Goal: Information Seeking & Learning: Find specific fact

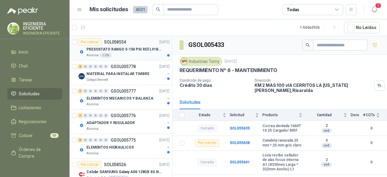
drag, startPoint x: 143, startPoint y: 47, endPoint x: 145, endPoint y: 50, distance: 3.5
click at [143, 47] on p "PRESOSTATO RANGO 5-150 PSI REF.L91B-1050" at bounding box center [124, 50] width 75 height 6
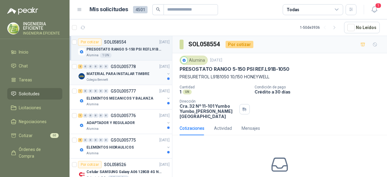
click at [144, 75] on p "MATERIAL PARA INSTALAR TIMBRE" at bounding box center [118, 74] width 63 height 6
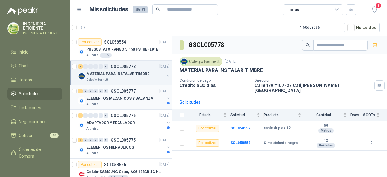
click at [145, 96] on p "ELEMENTOS MECANICOS Y BALANZA" at bounding box center [120, 99] width 67 height 6
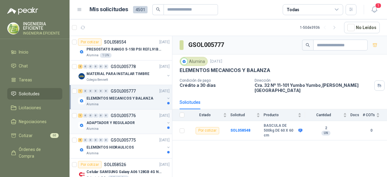
click at [137, 121] on div "ADAPTADOR Y REGULADOR" at bounding box center [126, 122] width 78 height 7
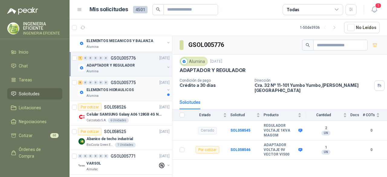
scroll to position [61, 0]
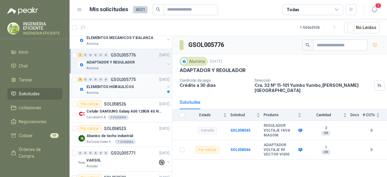
click at [148, 77] on div "5 0 0 0 0 0 GSOL005775 [DATE]" at bounding box center [124, 79] width 93 height 7
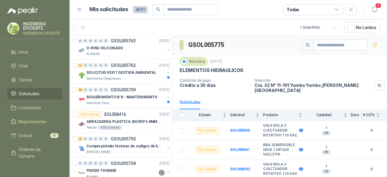
scroll to position [424, 0]
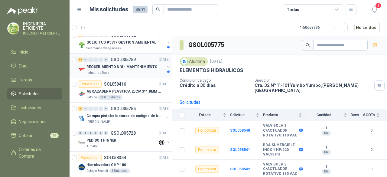
click at [132, 67] on p "REQUERIMIENTO N°8 - MANTENIMIENTO" at bounding box center [122, 67] width 71 height 6
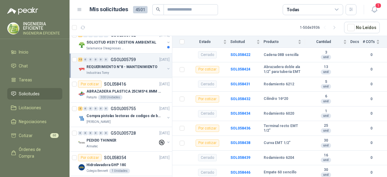
scroll to position [121, 0]
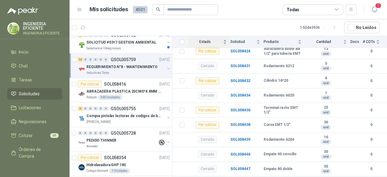
click at [227, 44] on div "Estado" at bounding box center [207, 42] width 39 height 6
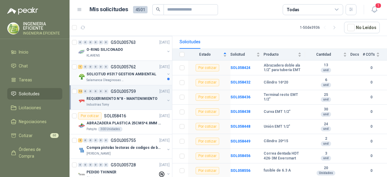
scroll to position [333, 0]
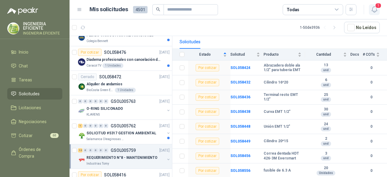
click at [378, 7] on span "1" at bounding box center [378, 6] width 7 height 6
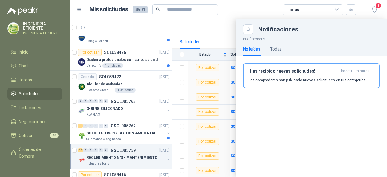
click at [284, 44] on div "No leídas Todas" at bounding box center [311, 49] width 137 height 14
click at [279, 47] on div "Todas" at bounding box center [276, 49] width 12 height 7
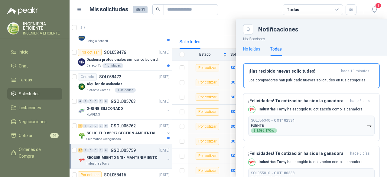
click at [255, 52] on div "No leídas" at bounding box center [251, 49] width 17 height 14
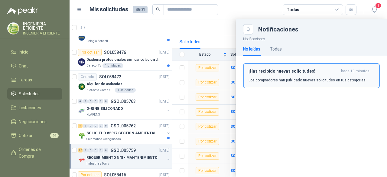
click at [277, 80] on p "Los compradores han publicado nuevas solicitudes en tus categorías." at bounding box center [308, 79] width 118 height 5
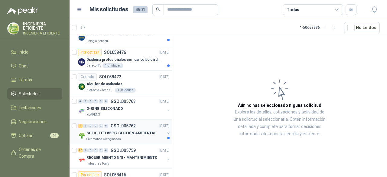
click at [116, 129] on div "SOLICITUD #5317 GESTION AMBIENTAL" at bounding box center [126, 132] width 78 height 7
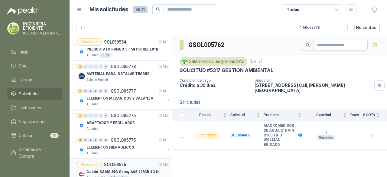
scroll to position [30, 0]
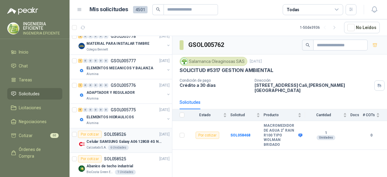
click at [159, 135] on p "[DATE]" at bounding box center [164, 135] width 10 height 6
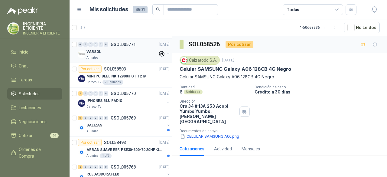
scroll to position [182, 0]
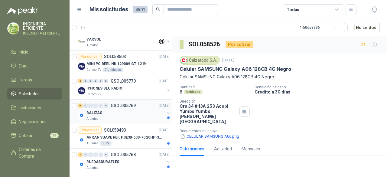
click at [144, 109] on div "BALIZAS" at bounding box center [126, 112] width 78 height 7
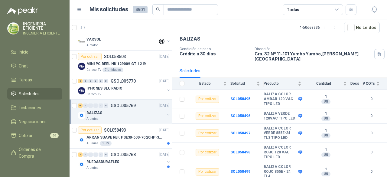
scroll to position [52, 0]
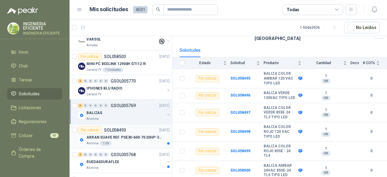
click at [116, 136] on p "ARRAN SUAVE REF. PSE30-600-70 20HP-30A" at bounding box center [124, 138] width 75 height 6
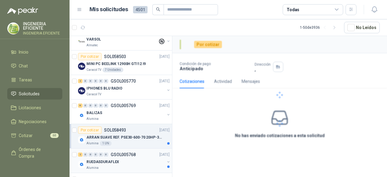
click at [120, 155] on p "GSOL005768" at bounding box center [123, 154] width 25 height 4
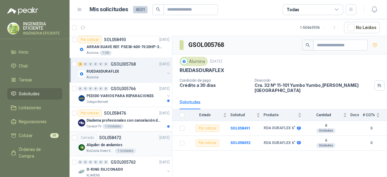
scroll to position [272, 0]
click at [126, 99] on div "Colegio Bennett" at bounding box center [126, 101] width 78 height 5
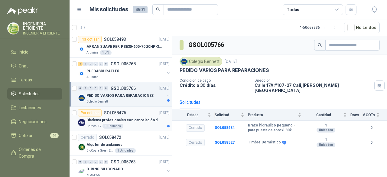
click at [145, 125] on div "Caracol TV 1 Unidades" at bounding box center [128, 126] width 83 height 5
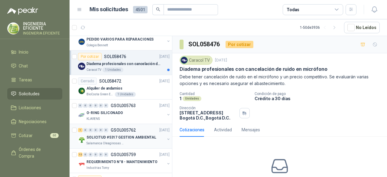
scroll to position [333, 0]
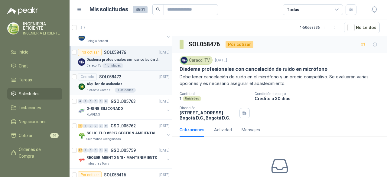
click at [153, 93] on article "Cerrado SOL058472 [DATE] Alquiler de andamios BioCosta [PERSON_NAME] Energy S.A…" at bounding box center [121, 83] width 103 height 25
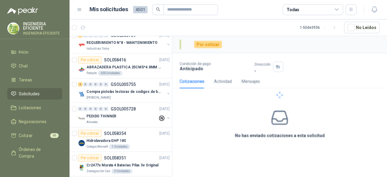
scroll to position [454, 0]
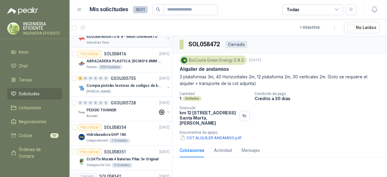
click at [139, 41] on div "Industrias Tomy" at bounding box center [126, 42] width 78 height 5
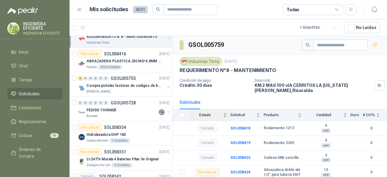
click at [226, 114] on div "Estado" at bounding box center [207, 115] width 39 height 6
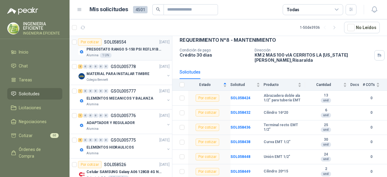
click at [144, 55] on div "Alumina 1 UN" at bounding box center [128, 55] width 83 height 5
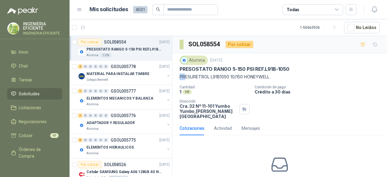
drag, startPoint x: 180, startPoint y: 76, endPoint x: 185, endPoint y: 76, distance: 4.8
click at [185, 76] on p "PRESURETROL L91B1050 10/150 HONEYWELL" at bounding box center [280, 77] width 200 height 7
click at [211, 85] on p "Cantidad" at bounding box center [215, 87] width 70 height 4
drag, startPoint x: 180, startPoint y: 76, endPoint x: 297, endPoint y: 73, distance: 117.7
click at [297, 73] on div "Alumina [DATE] PRESOSTATO RANGO 5-150 PSI REF.L91B-1050 PRESURETROL L91B1050 10…" at bounding box center [280, 68] width 200 height 25
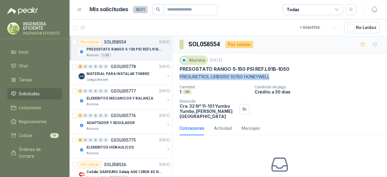
copy p "PRESURETROL L91B1050 10/150 HONEYWELL"
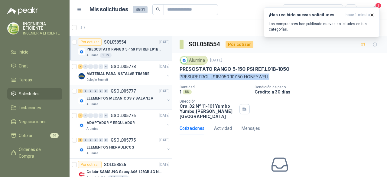
click at [99, 99] on p "ELEMENTOS MECANICOS Y BALANZA" at bounding box center [120, 99] width 67 height 6
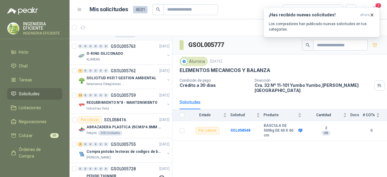
scroll to position [393, 0]
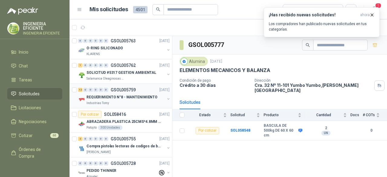
click at [159, 87] on p "[DATE]" at bounding box center [164, 90] width 10 height 6
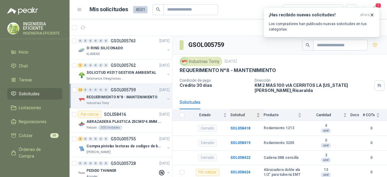
click at [249, 112] on div "Solicitud" at bounding box center [246, 115] width 30 height 6
click at [335, 24] on p "Los compradores han publicado nuevas solicitudes en tus categorías." at bounding box center [322, 26] width 106 height 11
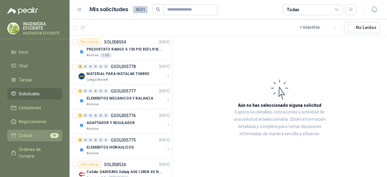
click at [35, 135] on li "Cotizar 60" at bounding box center [35, 135] width 48 height 7
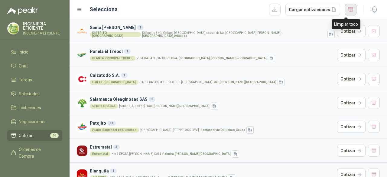
click at [348, 13] on button "button" at bounding box center [350, 10] width 11 height 12
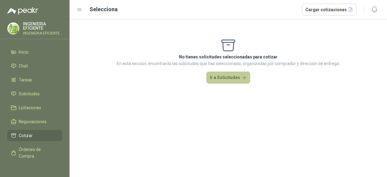
click at [228, 77] on button "Ir a Solicitudes" at bounding box center [229, 78] width 44 height 12
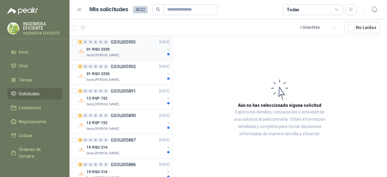
click at [135, 45] on div "1 0 0 0 0 0 GSOL005903 [DATE]" at bounding box center [124, 41] width 93 height 7
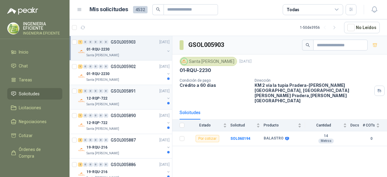
click at [132, 86] on div "1 0 0 0 0 0 GSOL005891 [DATE] 12-RQP-722 Santa [PERSON_NAME]" at bounding box center [121, 97] width 103 height 25
click at [140, 80] on div "Santa [PERSON_NAME]" at bounding box center [126, 79] width 78 height 5
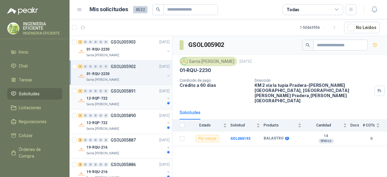
click at [142, 105] on div "Santa [PERSON_NAME]" at bounding box center [126, 104] width 78 height 5
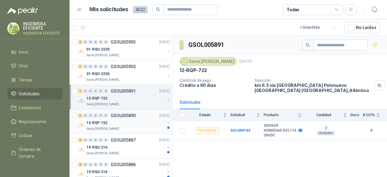
click at [132, 126] on div "Santa [PERSON_NAME]" at bounding box center [126, 128] width 78 height 5
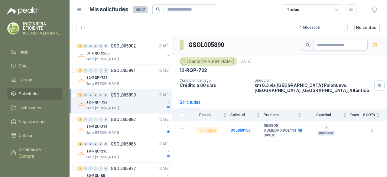
scroll to position [30, 0]
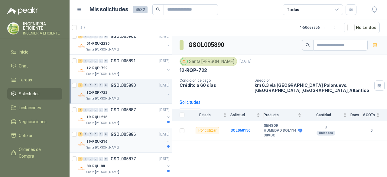
click at [144, 132] on div "2 0 0 0 0 0 GSOL005886 [DATE]" at bounding box center [124, 134] width 93 height 7
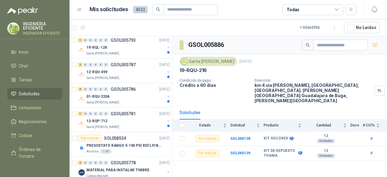
scroll to position [424, 0]
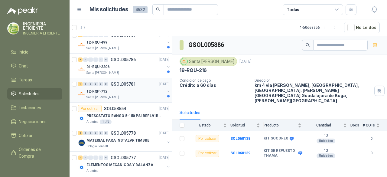
click at [159, 82] on p "[DATE]" at bounding box center [164, 84] width 10 height 6
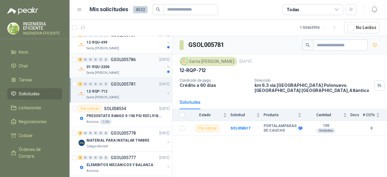
click at [121, 64] on div "01-RQU-2206" at bounding box center [126, 66] width 78 height 7
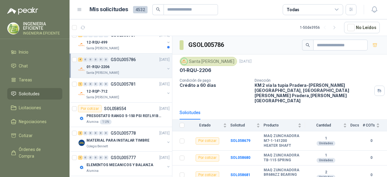
click at [123, 59] on p "GSOL005786" at bounding box center [123, 59] width 25 height 4
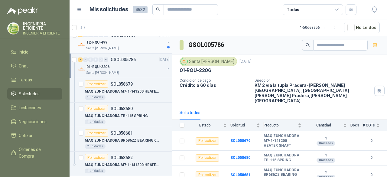
scroll to position [2, 0]
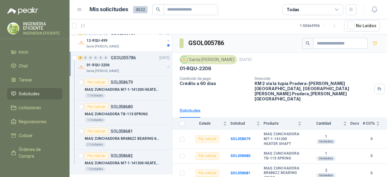
click at [166, 65] on button "button" at bounding box center [168, 66] width 5 height 5
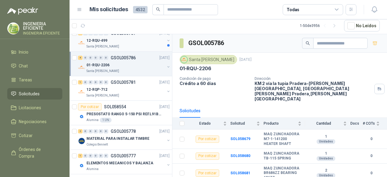
click at [137, 47] on div "Santa [PERSON_NAME]" at bounding box center [126, 46] width 78 height 5
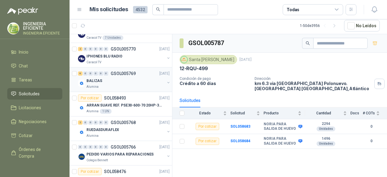
scroll to position [726, 0]
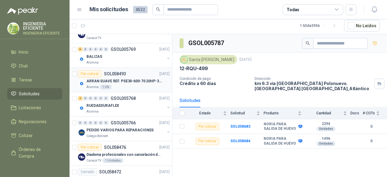
click at [139, 80] on p "ARRAN SUAVE REF. PSE30-600-70 20HP-30A" at bounding box center [124, 81] width 75 height 6
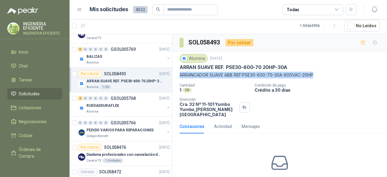
drag, startPoint x: 180, startPoint y: 73, endPoint x: 323, endPoint y: 74, distance: 142.8
click at [323, 74] on p "ARRANCADOR SUAVE ABB REF:PSE30-600-70-30A-600VAC-20HP" at bounding box center [280, 75] width 200 height 7
copy p "ARRANCADOR SUAVE ABB REF:PSE30-600-70-30A-600VAC-20HP"
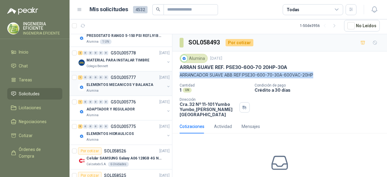
scroll to position [514, 0]
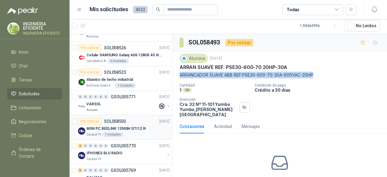
click at [148, 132] on div "Caracol TV 7 Unidades" at bounding box center [128, 134] width 83 height 5
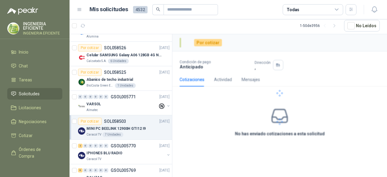
scroll to position [696, 0]
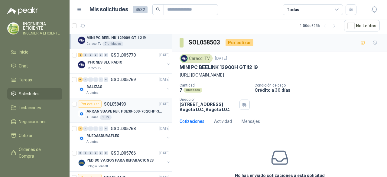
click at [122, 115] on div "Alumina 1 UN" at bounding box center [128, 117] width 83 height 5
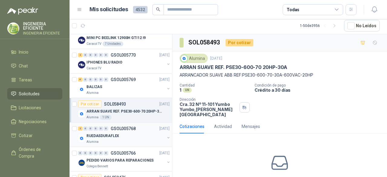
scroll to position [756, 0]
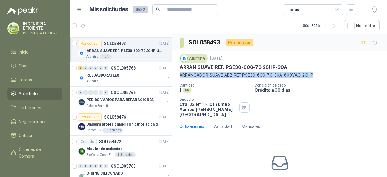
drag, startPoint x: 180, startPoint y: 74, endPoint x: 323, endPoint y: 72, distance: 142.8
click at [323, 72] on p "ARRANCADOR SUAVE ABB REF:PSE30-600-70-30A-600VAC-20HP" at bounding box center [280, 75] width 200 height 7
copy p "ARRANCADOR SUAVE ABB REF:PSE30-600-70-30A-600VAC-20HP"
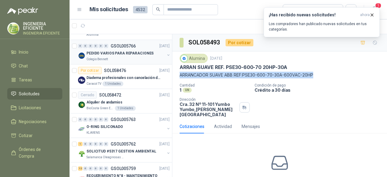
scroll to position [877, 0]
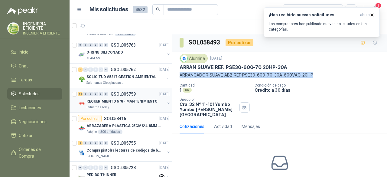
drag, startPoint x: 118, startPoint y: 102, endPoint x: 127, endPoint y: 103, distance: 9.1
click at [119, 105] on div "Industrias Tomy" at bounding box center [126, 107] width 78 height 5
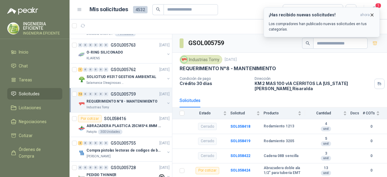
click at [370, 12] on icon "button" at bounding box center [372, 14] width 5 height 5
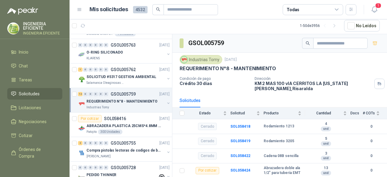
click at [376, 7] on span "1" at bounding box center [378, 6] width 7 height 6
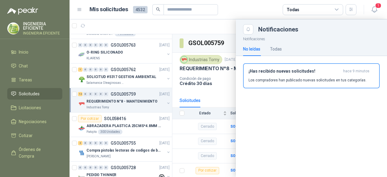
click at [325, 77] on p "Los compradores han publicado nuevas solicitudes en tus categorías." at bounding box center [308, 79] width 118 height 5
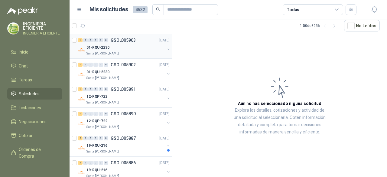
click at [134, 45] on div "01-RQU-2230" at bounding box center [126, 47] width 78 height 7
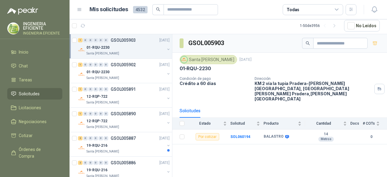
click at [30, 95] on span "Solicitudes" at bounding box center [29, 93] width 21 height 7
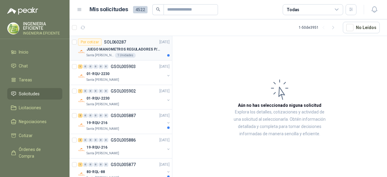
click at [132, 48] on p "JUEGO MANOMETROS REGULADORES P/OXIGENO" at bounding box center [124, 50] width 75 height 6
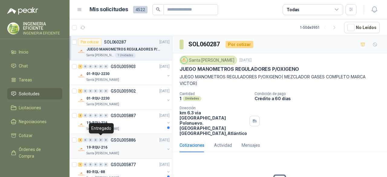
click at [104, 131] on div "Entregado" at bounding box center [101, 128] width 25 height 10
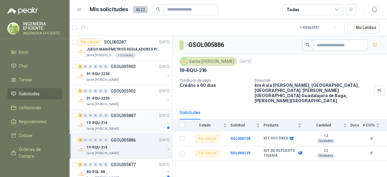
click at [153, 124] on div "19-RQU-216" at bounding box center [126, 122] width 78 height 7
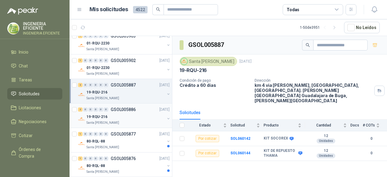
scroll to position [91, 0]
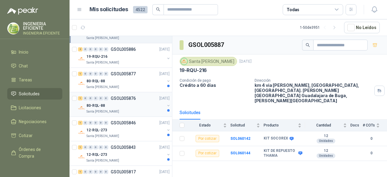
click at [146, 103] on div "80-RQL-88" at bounding box center [126, 105] width 78 height 7
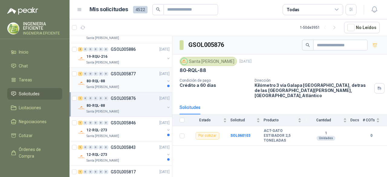
click at [139, 75] on div "1 0 0 0 0 0 GSOL005877 06/10/25" at bounding box center [124, 73] width 93 height 7
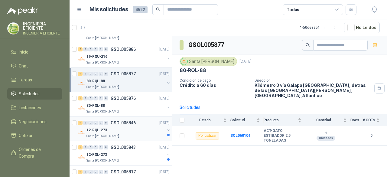
click at [140, 127] on div "12-RQL-273" at bounding box center [126, 129] width 78 height 7
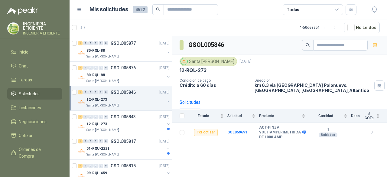
scroll to position [151, 0]
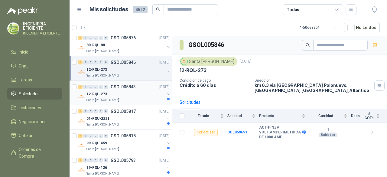
click at [149, 88] on div "1 0 0 0 0 0 GSOL005843 06/10/25" at bounding box center [124, 86] width 93 height 7
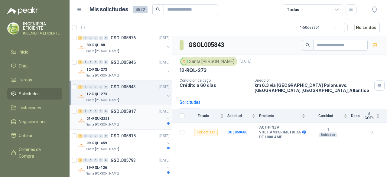
click at [147, 115] on div "01-RQU-2221" at bounding box center [126, 118] width 78 height 7
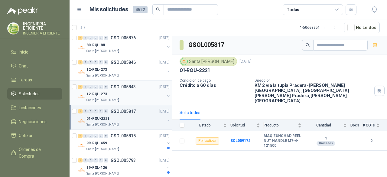
click at [140, 100] on div "Santa [PERSON_NAME]" at bounding box center [126, 100] width 78 height 5
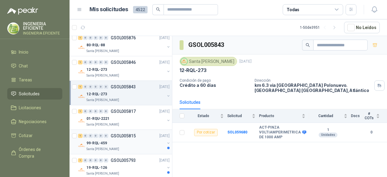
click at [140, 134] on div "1 0 0 0 0 0 GSOL005815 06/10/25" at bounding box center [124, 135] width 93 height 7
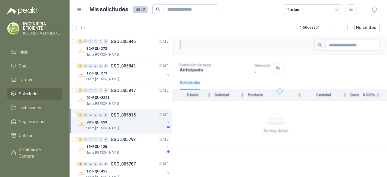
scroll to position [182, 0]
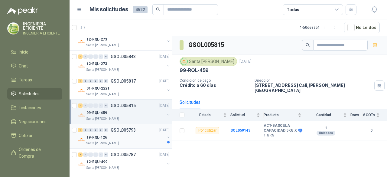
click at [147, 134] on div "19-RQL-126" at bounding box center [126, 137] width 78 height 7
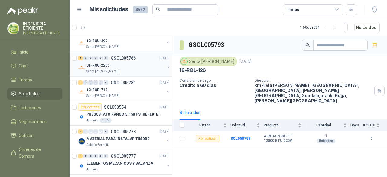
scroll to position [333, 0]
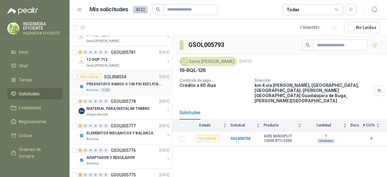
click at [150, 88] on div "Alumina 1 UN" at bounding box center [128, 90] width 83 height 5
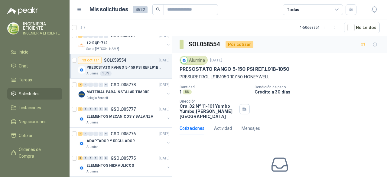
scroll to position [363, 0]
